Goal: Task Accomplishment & Management: Manage account settings

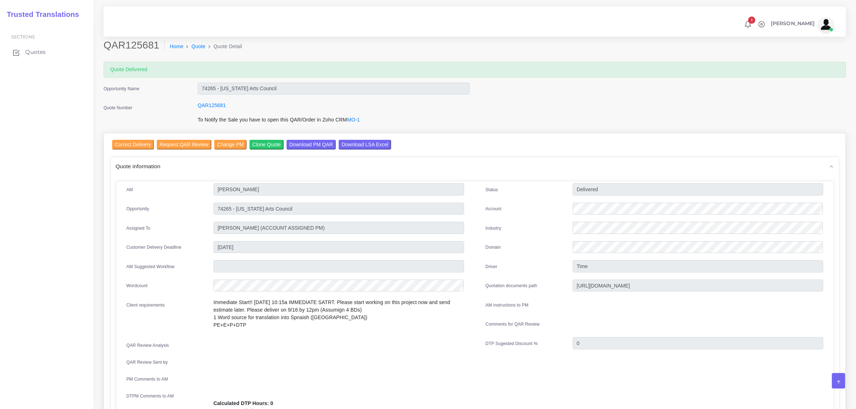
click at [35, 51] on span "Quotes" at bounding box center [35, 52] width 20 height 8
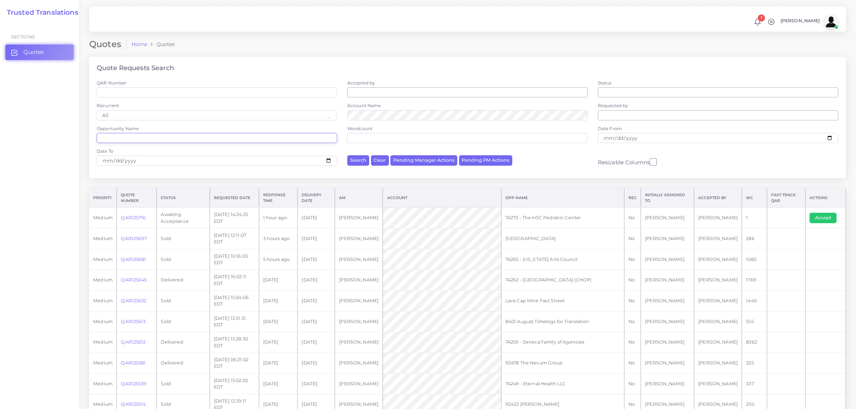
click at [127, 134] on input "Opportunity Name" at bounding box center [217, 138] width 241 height 10
type input "74914"
click at [347, 155] on button "Search" at bounding box center [358, 160] width 22 height 10
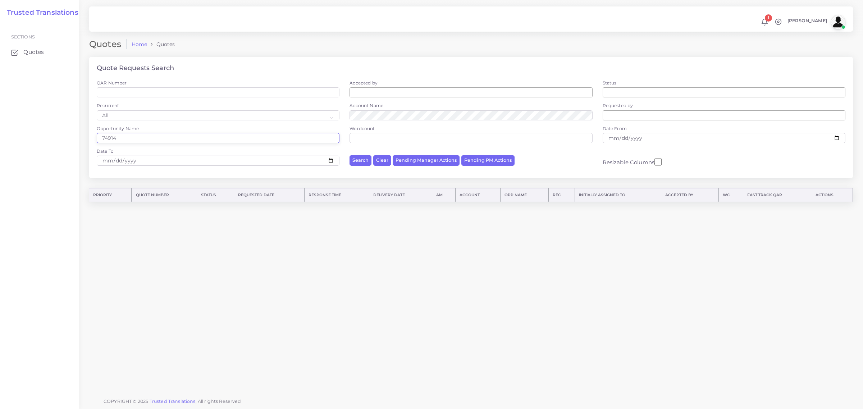
drag, startPoint x: 116, startPoint y: 137, endPoint x: 101, endPoint y: 140, distance: 15.8
click at [101, 140] on input "74914" at bounding box center [218, 138] width 243 height 10
type input "74194"
click at [349, 155] on button "Search" at bounding box center [360, 160] width 22 height 10
click at [136, 209] on link "QAR124971" at bounding box center [133, 208] width 25 height 5
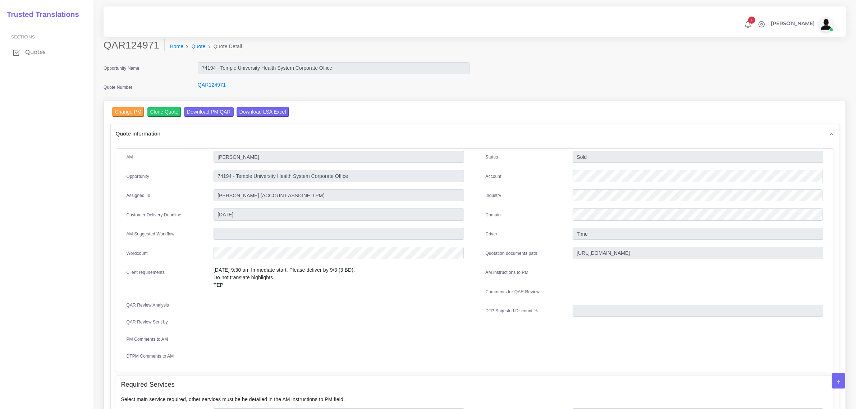
click at [34, 51] on span "Quotes" at bounding box center [35, 52] width 20 height 8
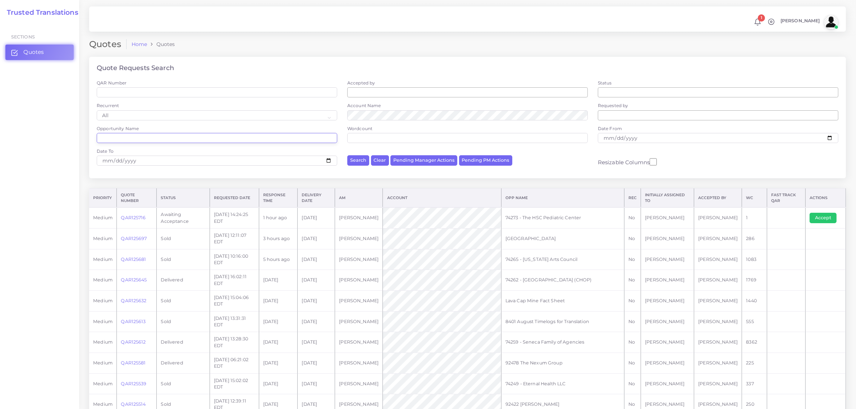
click at [121, 140] on input "Opportunity Name" at bounding box center [217, 138] width 241 height 10
paste input "74217"
type input "74217"
click at [347, 155] on button "Search" at bounding box center [358, 160] width 22 height 10
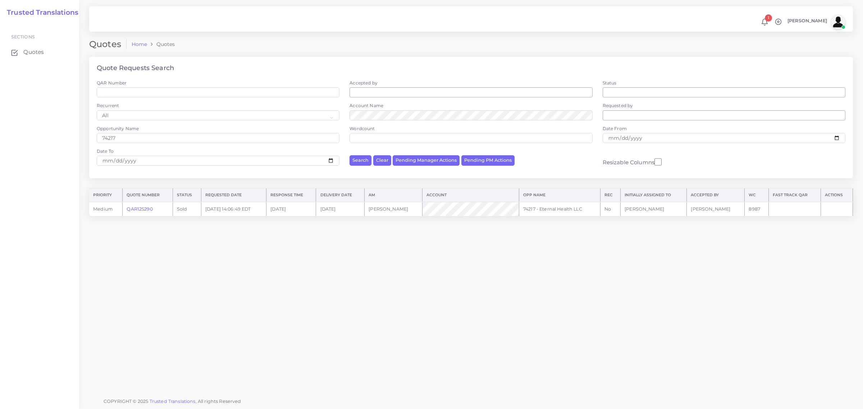
click at [139, 209] on link "QAR125290" at bounding box center [140, 208] width 26 height 5
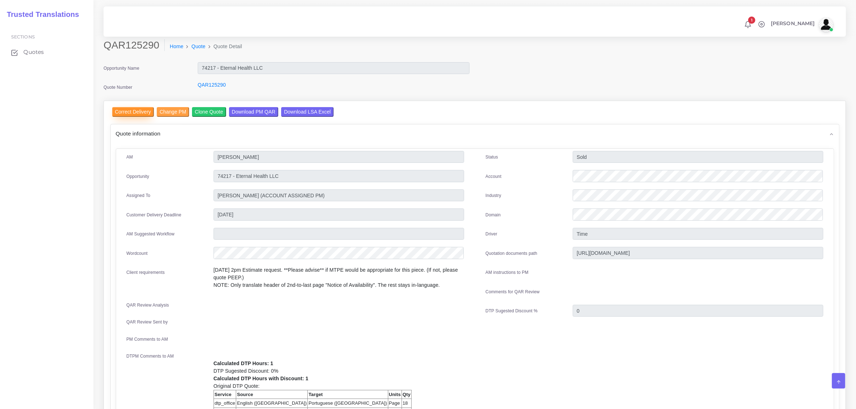
click at [133, 112] on input "Correct Delivery" at bounding box center [133, 112] width 42 height 10
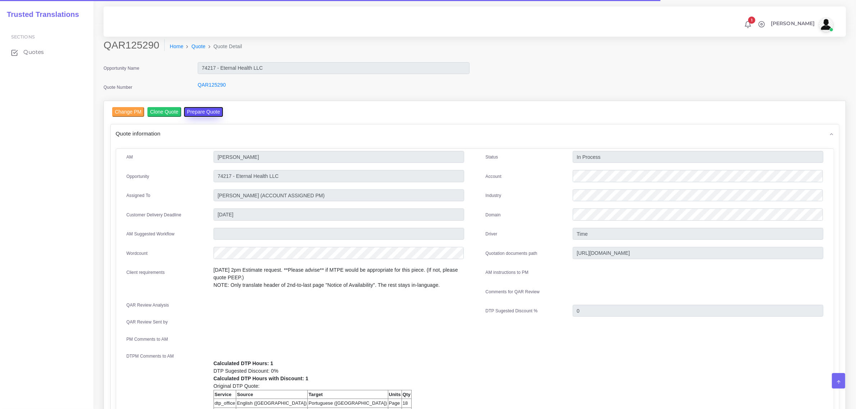
click at [197, 110] on button "Prepare Quote" at bounding box center [203, 112] width 39 height 10
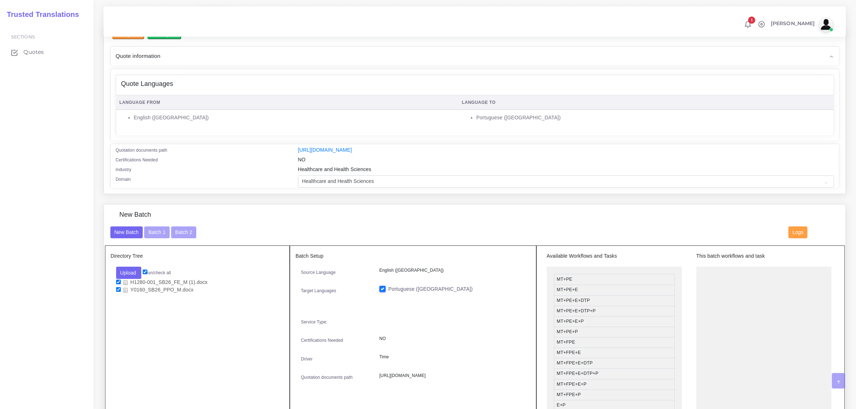
scroll to position [90, 0]
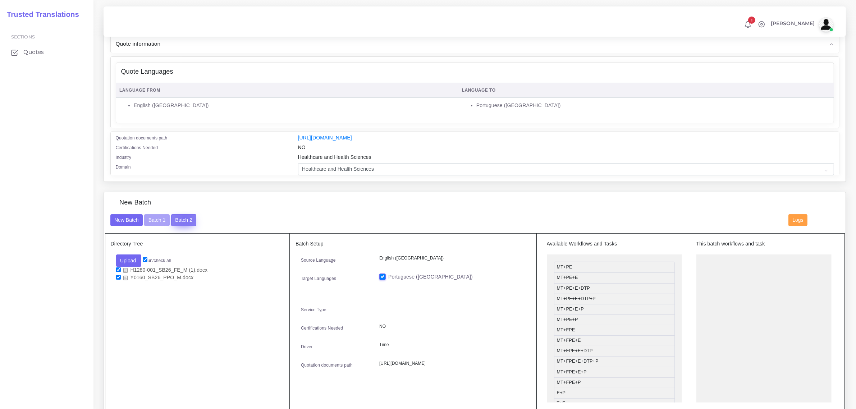
click at [184, 216] on button "Batch 2" at bounding box center [183, 220] width 25 height 12
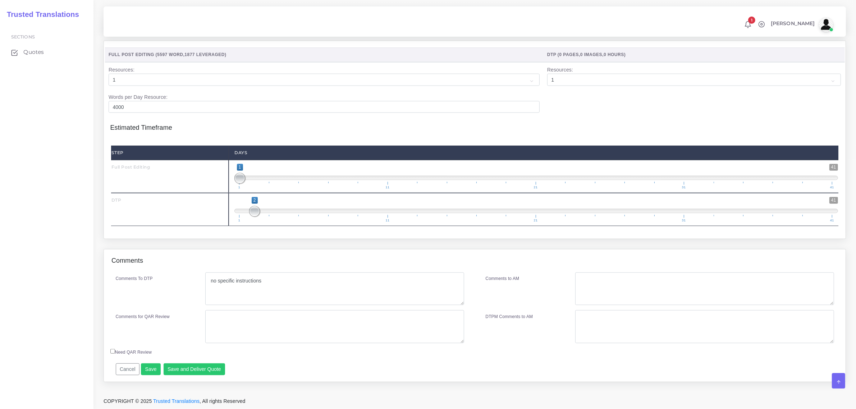
scroll to position [728, 0]
click at [200, 367] on button "Save and Deliver Quote" at bounding box center [195, 369] width 62 height 12
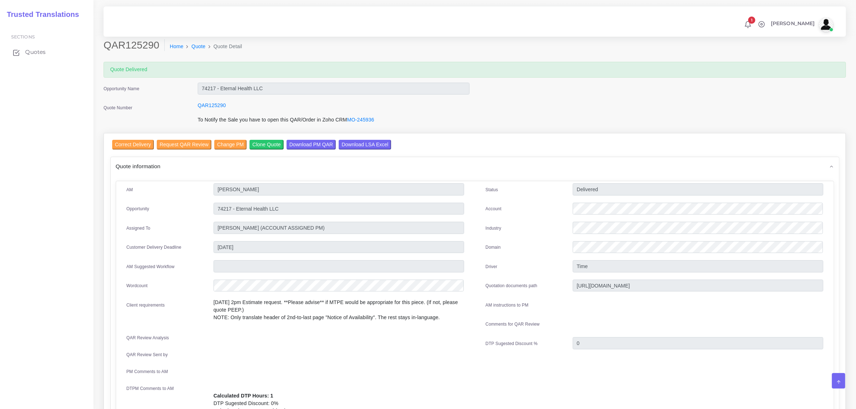
click at [35, 52] on span "Quotes" at bounding box center [35, 52] width 20 height 8
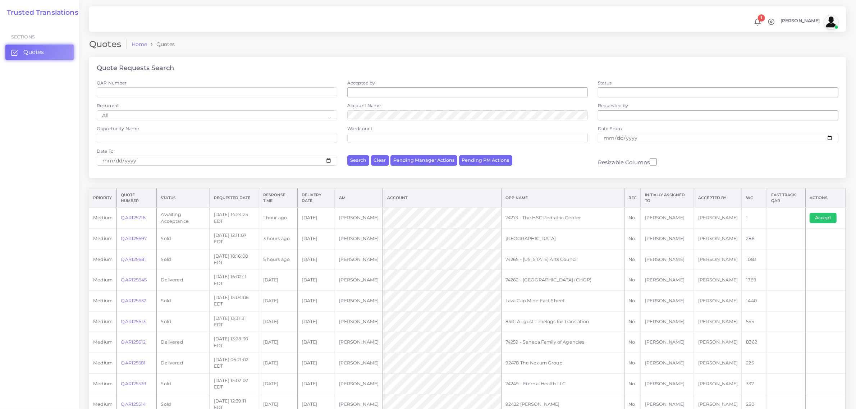
click at [123, 132] on div "Opportunity Name" at bounding box center [217, 134] width 241 height 18
click at [128, 137] on input "Opportunity Name" at bounding box center [217, 138] width 241 height 10
type input "74194"
click at [347, 155] on button "Search" at bounding box center [358, 160] width 22 height 10
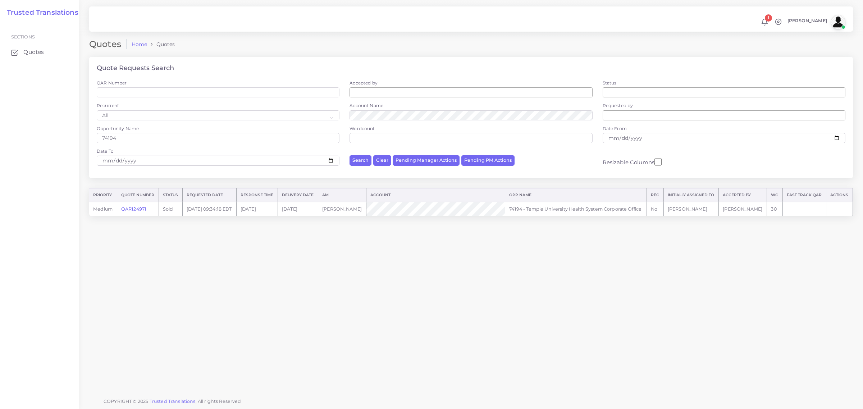
click at [133, 210] on link "QAR124971" at bounding box center [133, 208] width 25 height 5
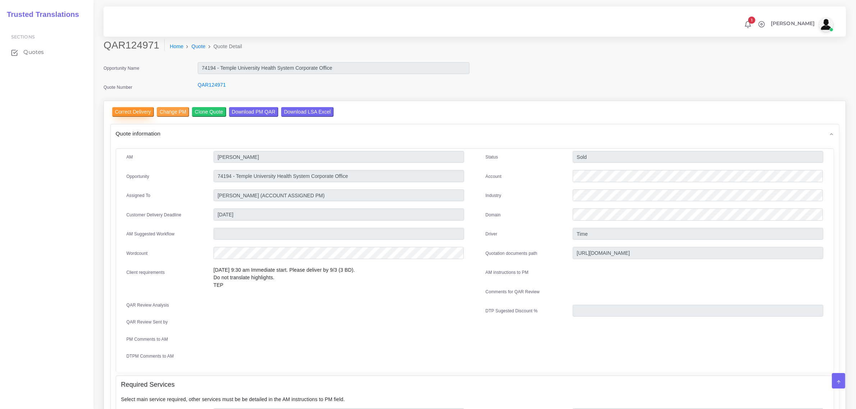
click at [132, 110] on input "Correct Delivery" at bounding box center [133, 112] width 42 height 10
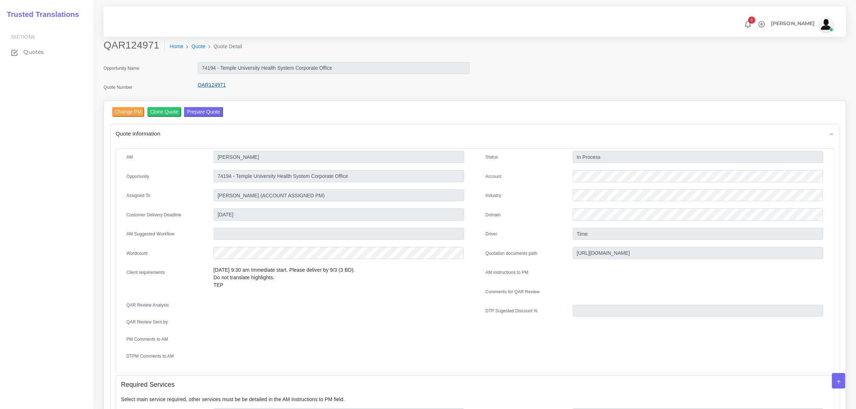
click at [207, 85] on link "QAR124971" at bounding box center [212, 85] width 28 height 6
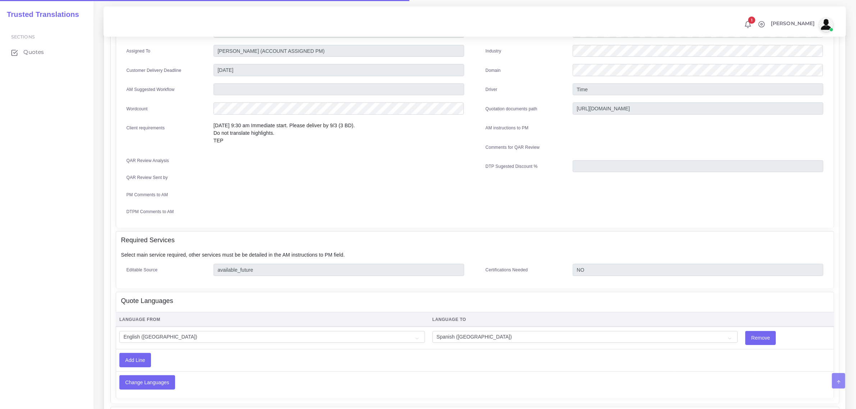
scroll to position [225, 0]
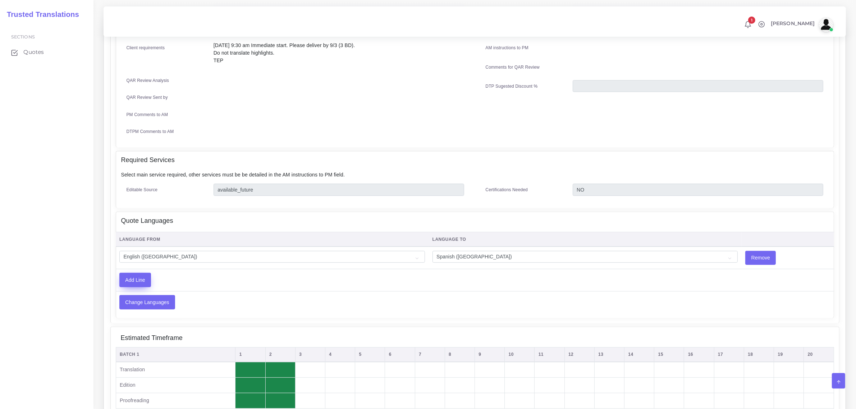
click at [135, 279] on input "Add Line" at bounding box center [135, 280] width 31 height 14
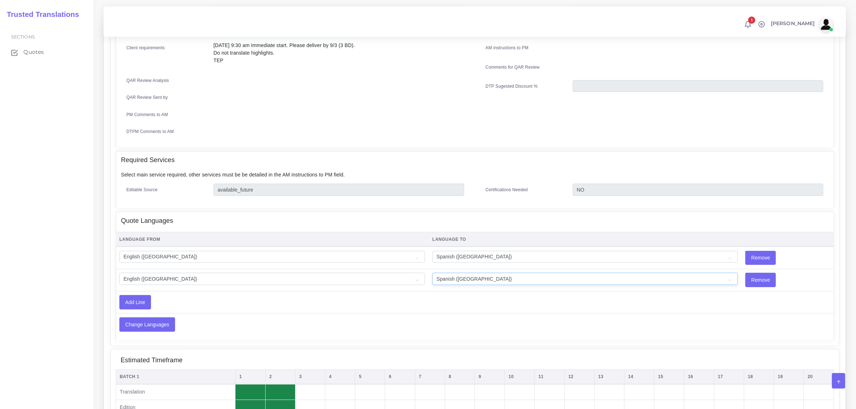
click at [452, 275] on select "Acoli Afar Afrikaans Akan Akateko Albanian American Sign Language (ASL) Amharic…" at bounding box center [586, 279] width 306 height 12
select select "23"
click at [433, 273] on select "Acoli Afar Afrikaans Akan Akateko Albanian American Sign Language (ASL) Amharic…" at bounding box center [586, 279] width 306 height 12
click at [147, 323] on input "Change Languages" at bounding box center [147, 325] width 55 height 14
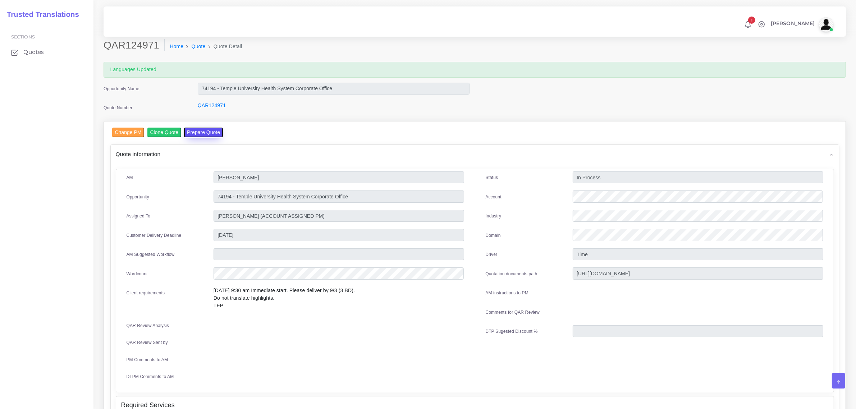
click at [200, 133] on button "Prepare Quote" at bounding box center [203, 133] width 39 height 10
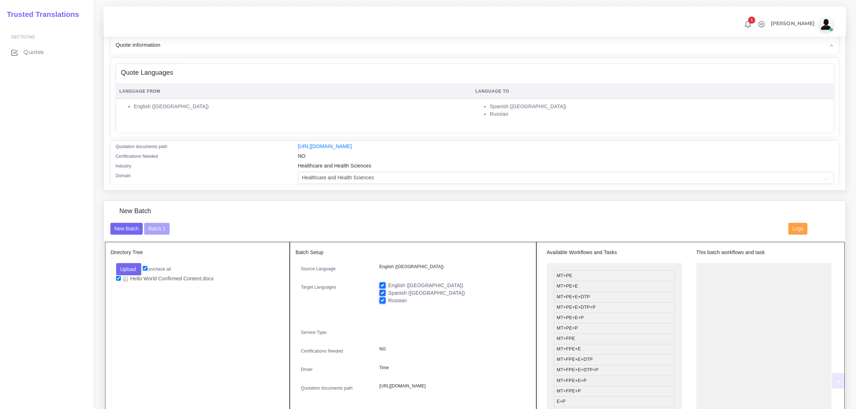
scroll to position [90, 0]
click at [157, 228] on button "Batch 1" at bounding box center [156, 228] width 25 height 12
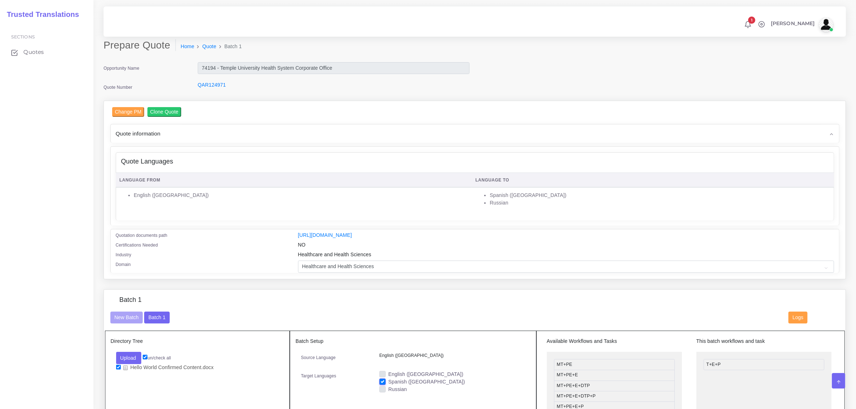
click at [388, 389] on label "Russian" at bounding box center [397, 390] width 19 height 8
click at [380, 389] on input "Russian" at bounding box center [382, 389] width 6 height 6
checkbox input "true"
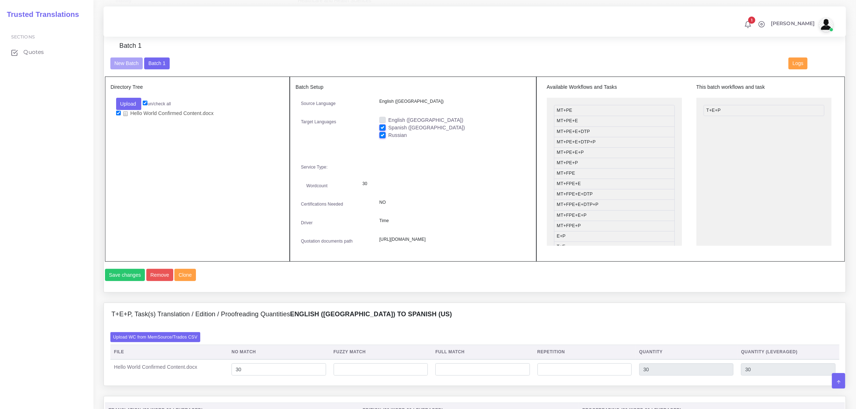
scroll to position [270, 0]
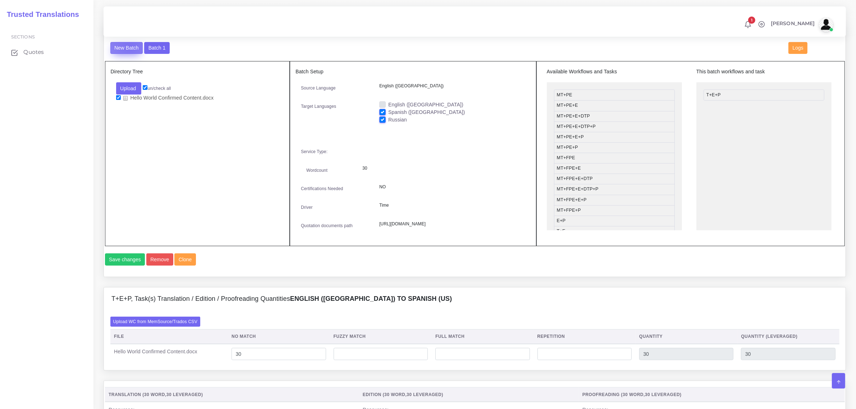
click at [129, 45] on button "New Batch" at bounding box center [126, 48] width 33 height 12
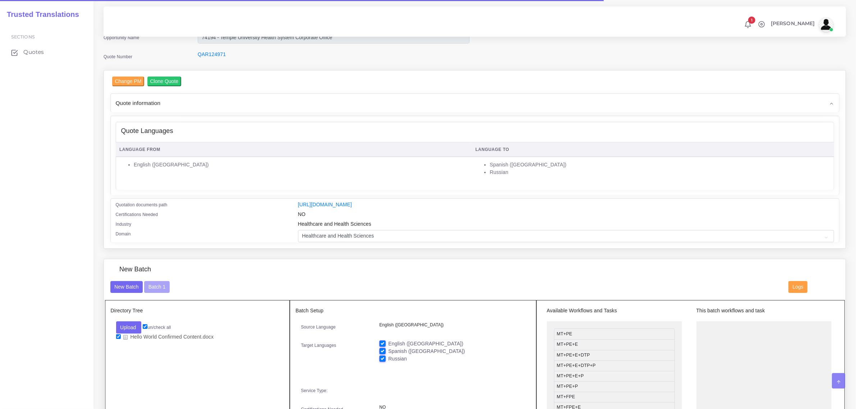
scroll to position [90, 0]
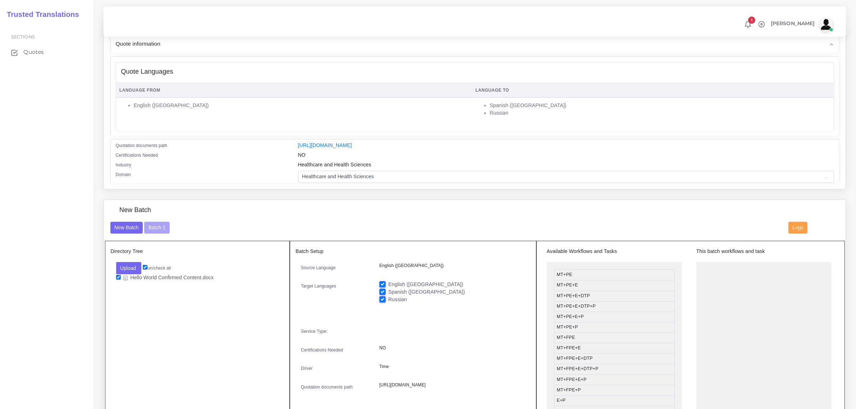
click at [388, 290] on label "Spanish ([GEOGRAPHIC_DATA])" at bounding box center [426, 292] width 77 height 8
click at [382, 290] on input "Spanish ([GEOGRAPHIC_DATA])" at bounding box center [382, 291] width 6 height 6
checkbox input "false"
click at [388, 283] on label "English ([GEOGRAPHIC_DATA])" at bounding box center [425, 285] width 75 height 8
click at [385, 283] on input "English ([GEOGRAPHIC_DATA])" at bounding box center [382, 284] width 6 height 6
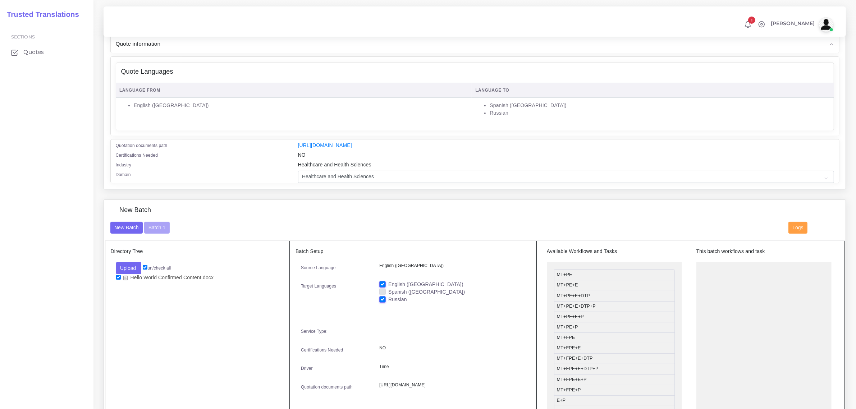
checkbox input "false"
drag, startPoint x: 594, startPoint y: 273, endPoint x: 593, endPoint y: 283, distance: 10.1
drag, startPoint x: 602, startPoint y: 306, endPoint x: 745, endPoint y: 269, distance: 148.2
drag, startPoint x: 756, startPoint y: 273, endPoint x: 602, endPoint y: 301, distance: 156.0
drag, startPoint x: 595, startPoint y: 317, endPoint x: 740, endPoint y: 267, distance: 152.9
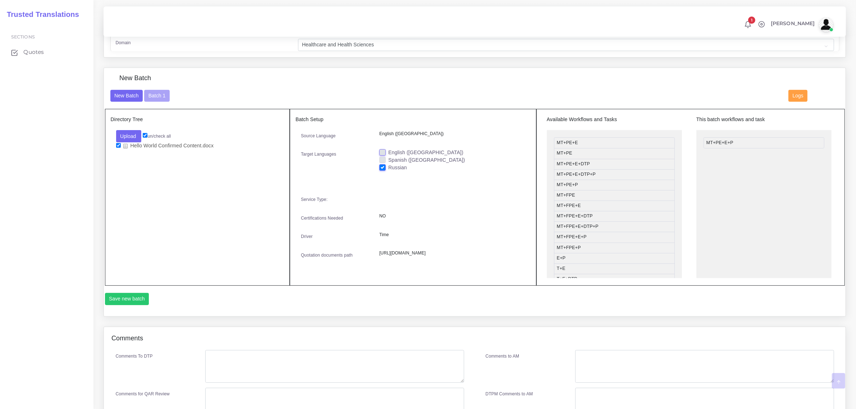
scroll to position [225, 0]
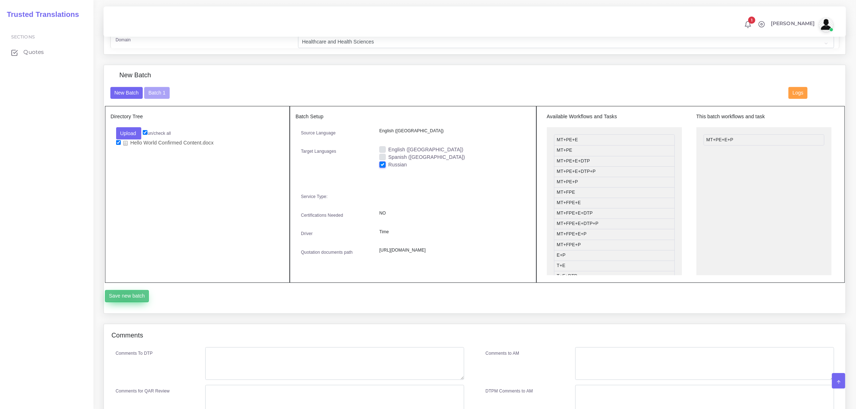
click at [125, 302] on button "Save new batch" at bounding box center [127, 296] width 44 height 12
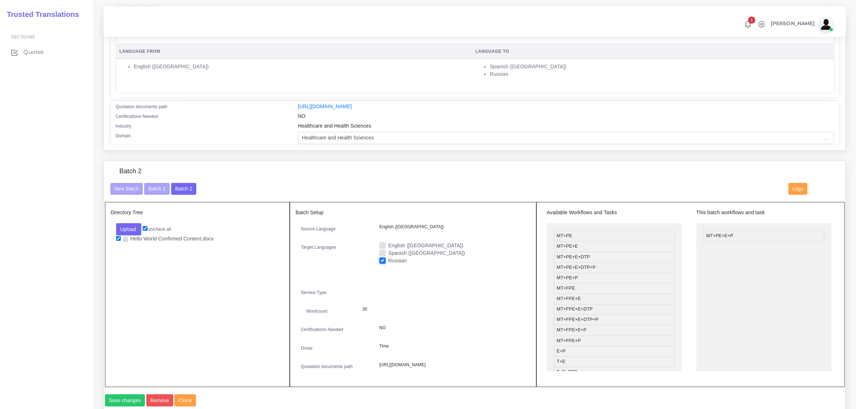
scroll to position [180, 0]
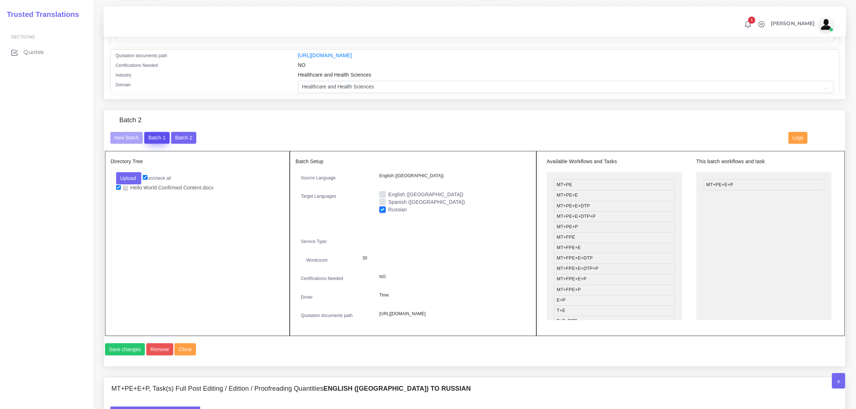
click at [159, 135] on button "Batch 1" at bounding box center [156, 138] width 25 height 12
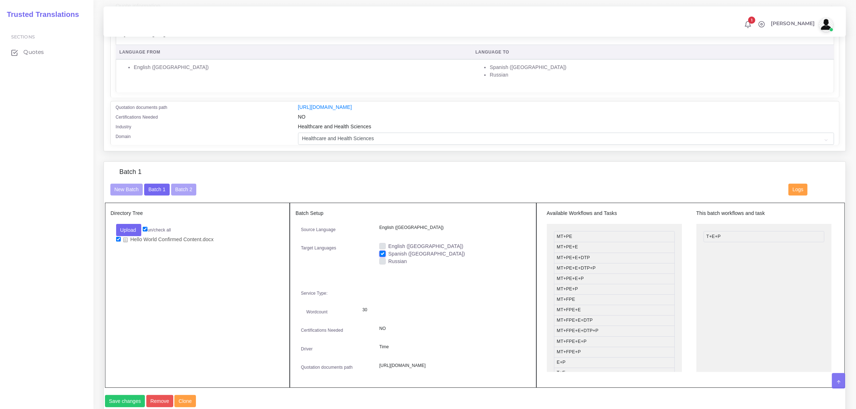
scroll to position [80, 0]
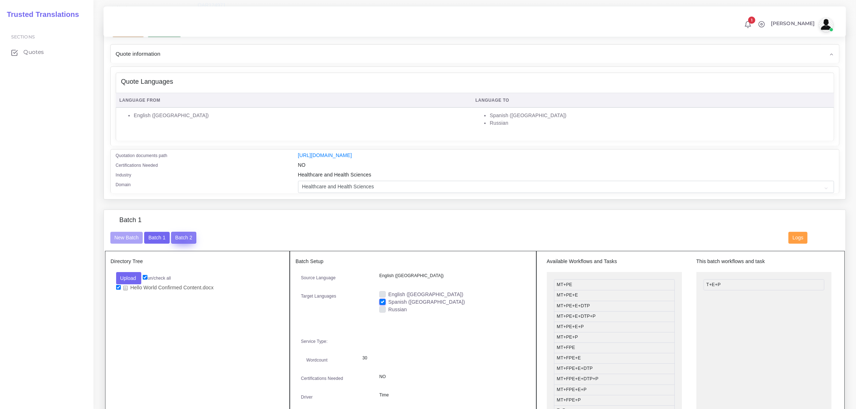
click at [182, 239] on button "Batch 2" at bounding box center [183, 238] width 25 height 12
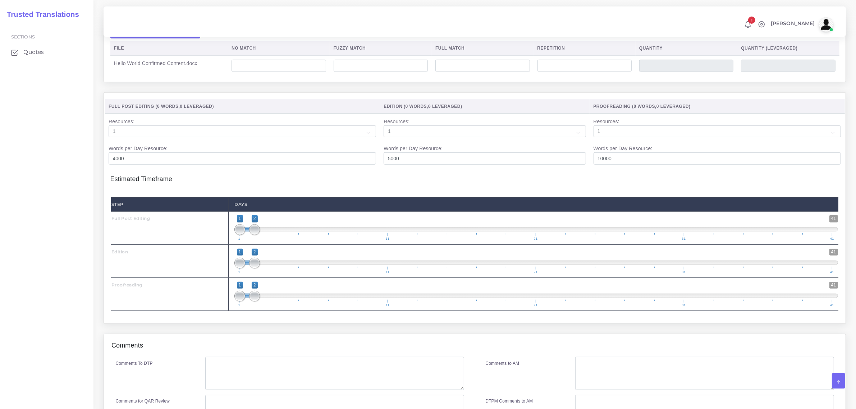
scroll to position [664, 0]
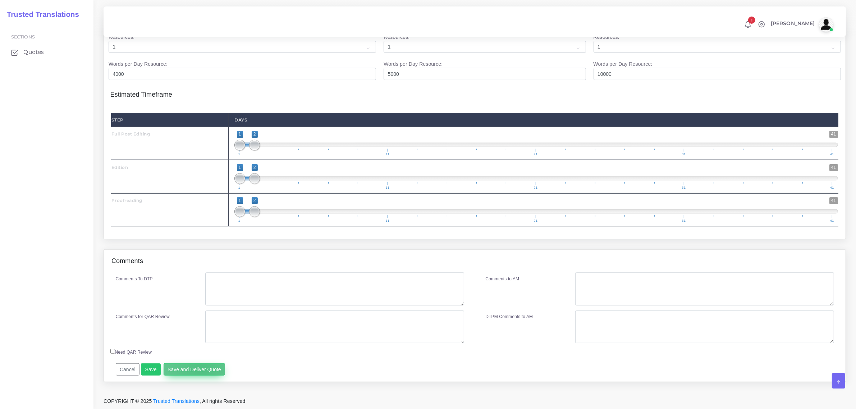
click at [200, 369] on button "Save and Deliver Quote" at bounding box center [195, 369] width 62 height 12
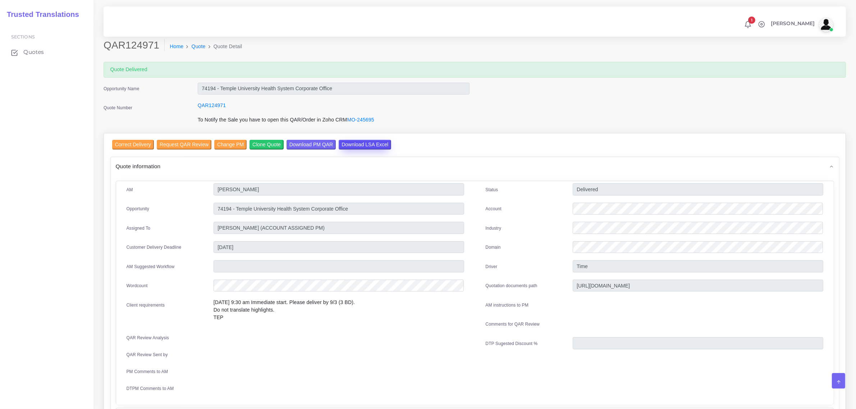
click at [353, 144] on input "Download LSA Excel" at bounding box center [365, 145] width 52 height 10
click at [136, 146] on input "Correct Delivery" at bounding box center [133, 145] width 42 height 10
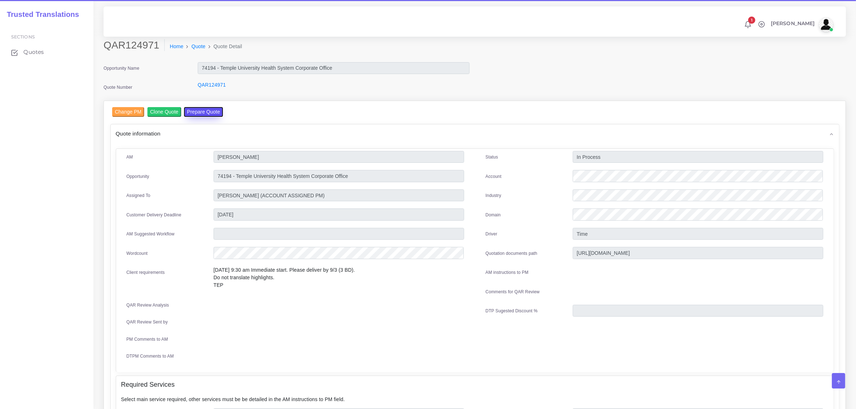
click at [204, 111] on button "Prepare Quote" at bounding box center [203, 112] width 39 height 10
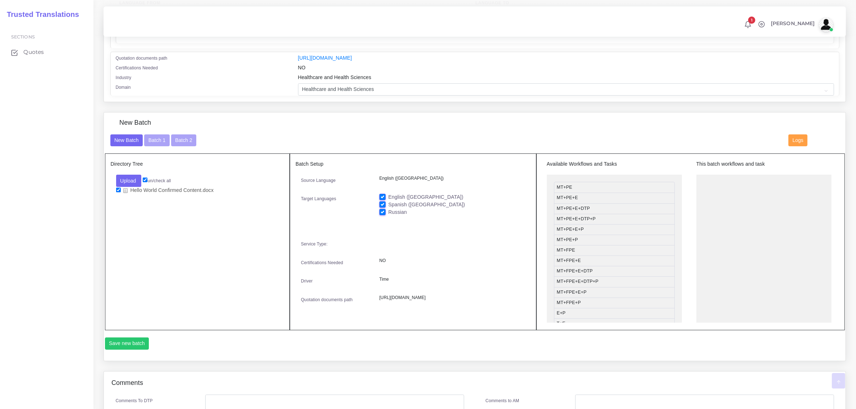
scroll to position [180, 0]
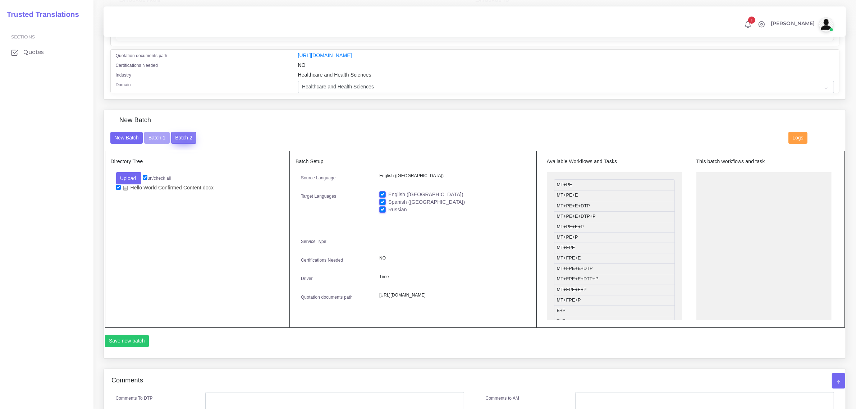
click at [184, 137] on button "Batch 2" at bounding box center [183, 138] width 25 height 12
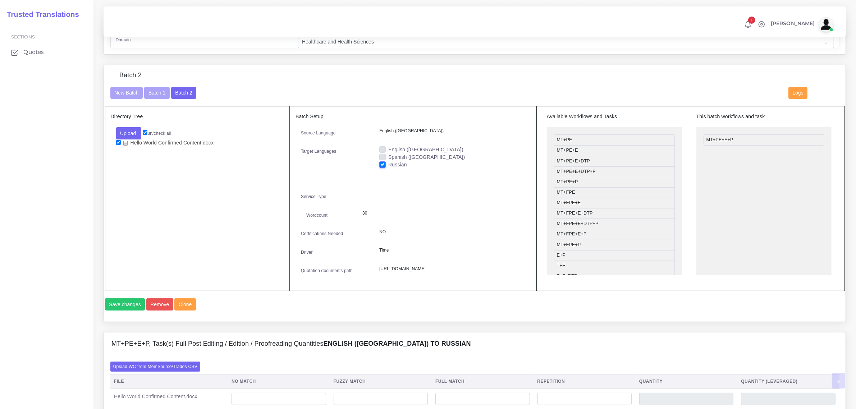
scroll to position [404, 0]
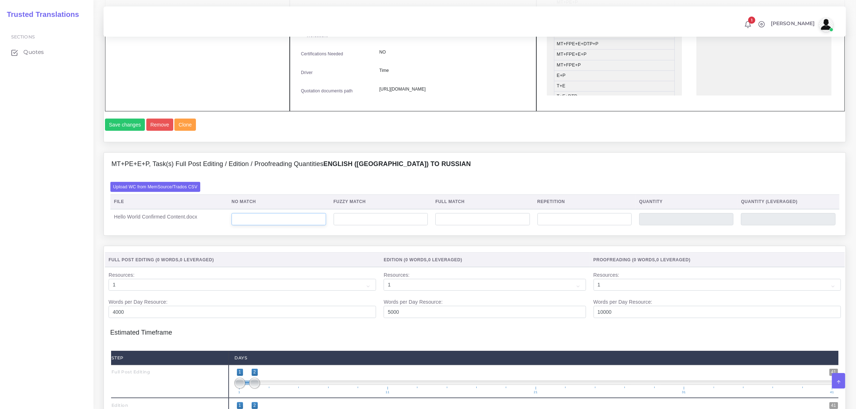
click at [261, 225] on input "number" at bounding box center [279, 219] width 94 height 12
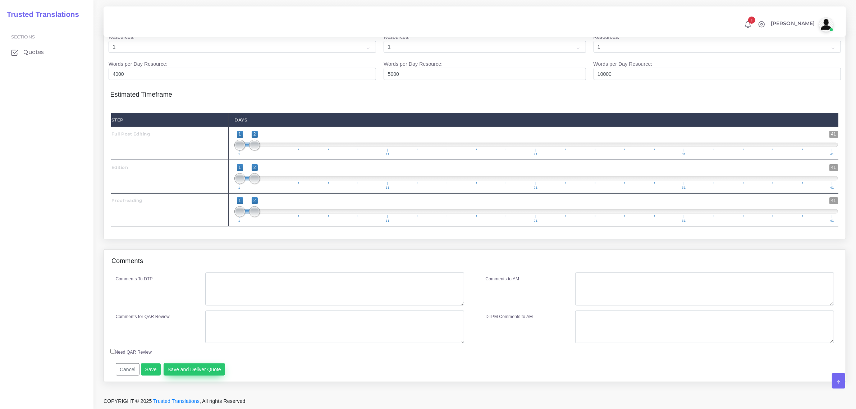
scroll to position [664, 0]
type input "30"
click at [203, 371] on button "Save and Deliver Quote" at bounding box center [195, 369] width 62 height 12
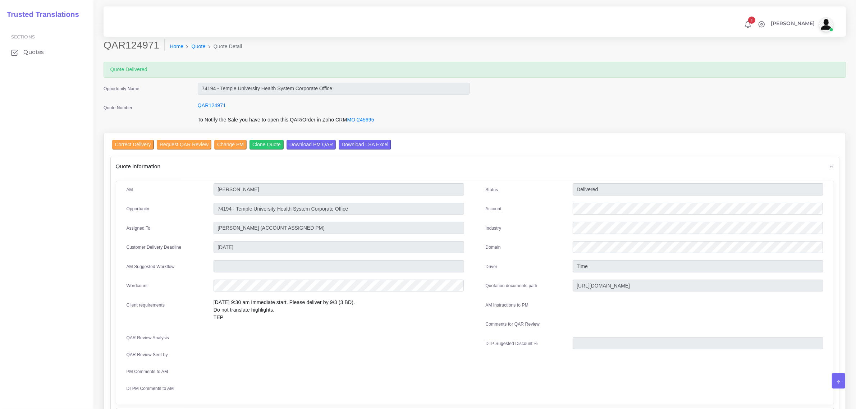
click at [361, 144] on input "Download LSA Excel" at bounding box center [365, 145] width 52 height 10
click at [29, 49] on span "Quotes" at bounding box center [35, 52] width 20 height 8
